Goal: Task Accomplishment & Management: Complete application form

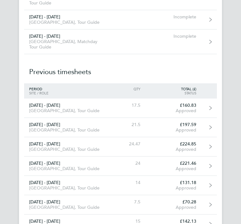
scroll to position [1382, 0]
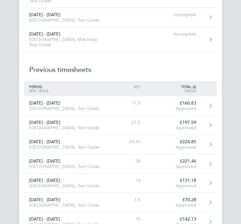
click at [35, 23] on div "[GEOGRAPHIC_DATA], Tour Guide" at bounding box center [66, 20] width 85 height 5
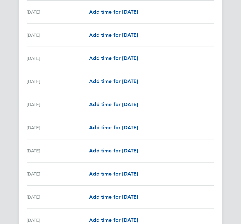
scroll to position [216, 0]
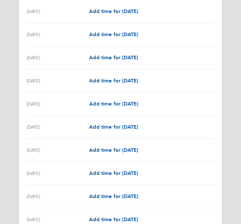
click at [36, 173] on div "[DATE]" at bounding box center [58, 174] width 62 height 8
click at [114, 174] on span "Add time for [DATE]" at bounding box center [113, 173] width 49 height 6
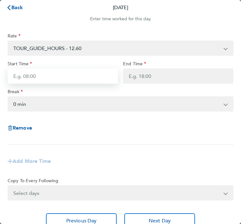
click at [24, 81] on input "Start Time" at bounding box center [63, 75] width 110 height 15
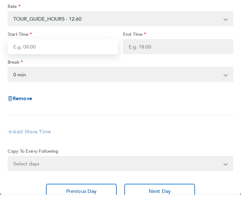
click at [23, 68] on input "Start Time" at bounding box center [63, 75] width 110 height 15
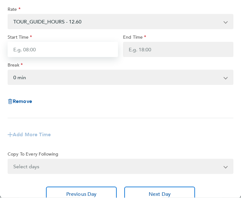
click at [23, 68] on input "Start Time" at bounding box center [63, 75] width 110 height 15
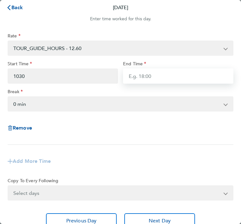
click at [139, 74] on input "End Time" at bounding box center [178, 75] width 110 height 15
type input "10:30"
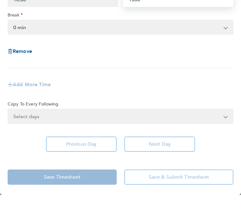
scroll to position [48, 0]
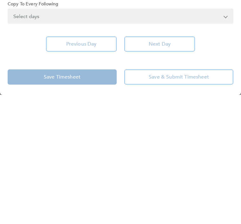
click at [49, 188] on div "Save Timesheet Save & Submit Timesheet" at bounding box center [120, 205] width 241 height 35
type input "13:00"
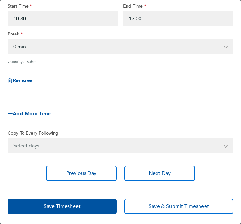
scroll to position [58, 0]
click at [60, 204] on span "Save Timesheet" at bounding box center [62, 206] width 37 height 6
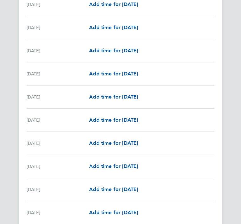
scroll to position [531, 0]
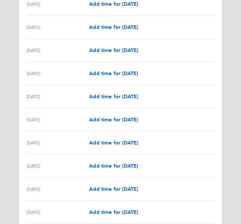
click at [104, 122] on span "Add time for [DATE]" at bounding box center [113, 120] width 49 height 6
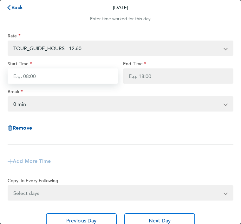
click at [13, 77] on input "Start Time" at bounding box center [63, 75] width 110 height 15
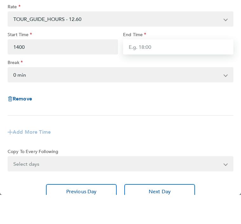
click at [140, 68] on input "End Time" at bounding box center [178, 75] width 110 height 15
type input "14:00"
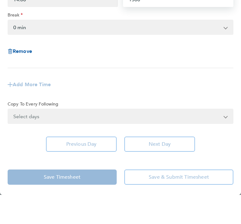
scroll to position [48, 0]
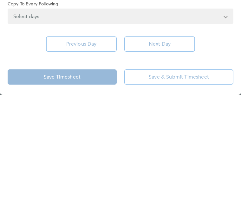
click at [54, 188] on div "Save Timesheet Save & Submit Timesheet" at bounding box center [120, 205] width 241 height 35
type input "15:00"
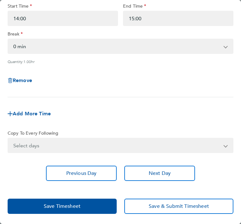
scroll to position [58, 0]
click at [61, 205] on span "Save Timesheet" at bounding box center [62, 206] width 37 height 6
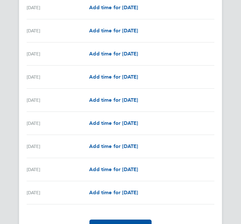
scroll to position [703, 0]
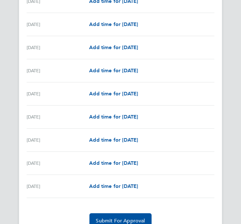
click at [119, 219] on span "Submit For Approval" at bounding box center [120, 221] width 49 height 6
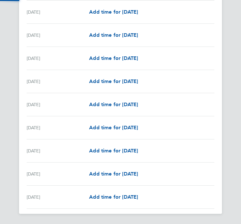
scroll to position [672, 0]
